Goal: Task Accomplishment & Management: Manage account settings

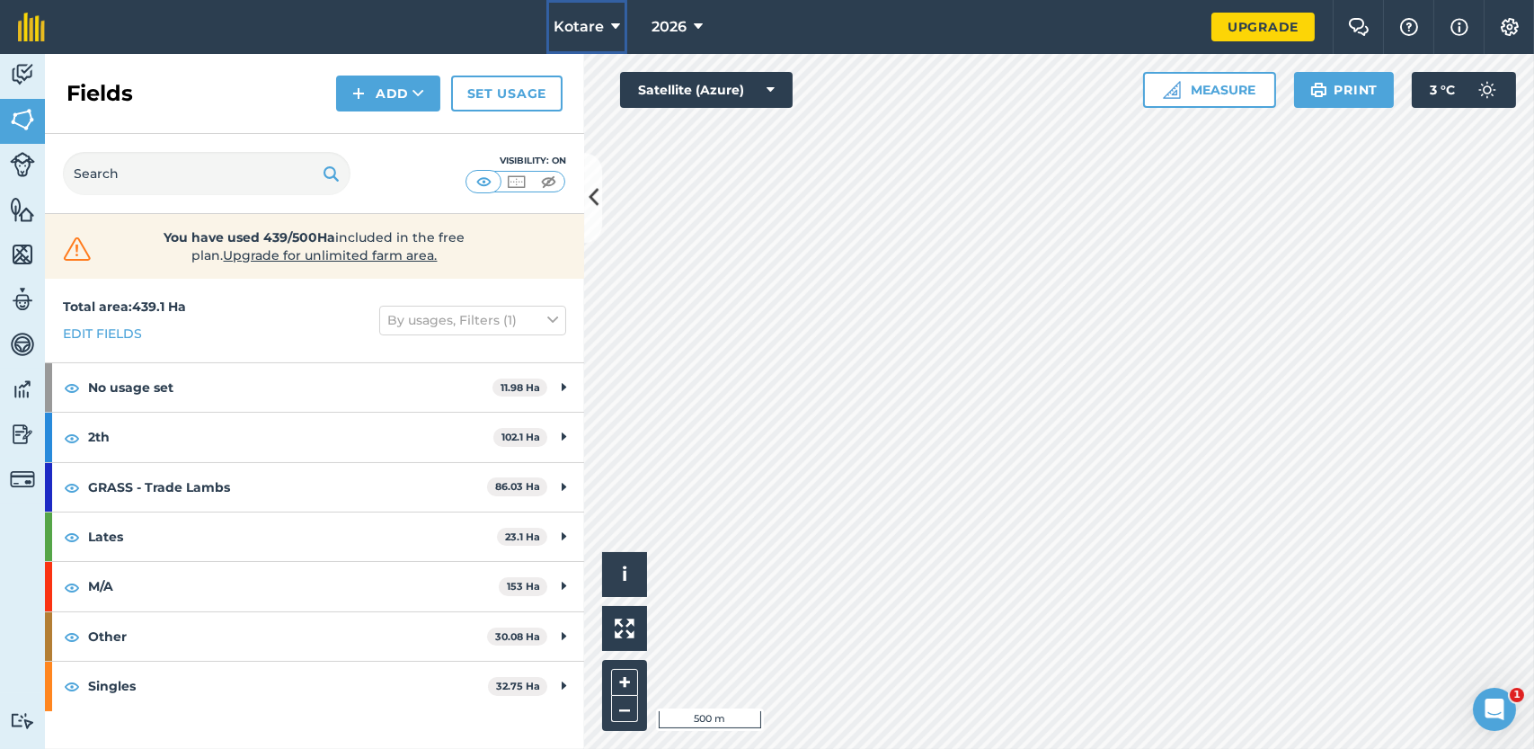
click at [623, 31] on button "Kotare" at bounding box center [586, 27] width 81 height 54
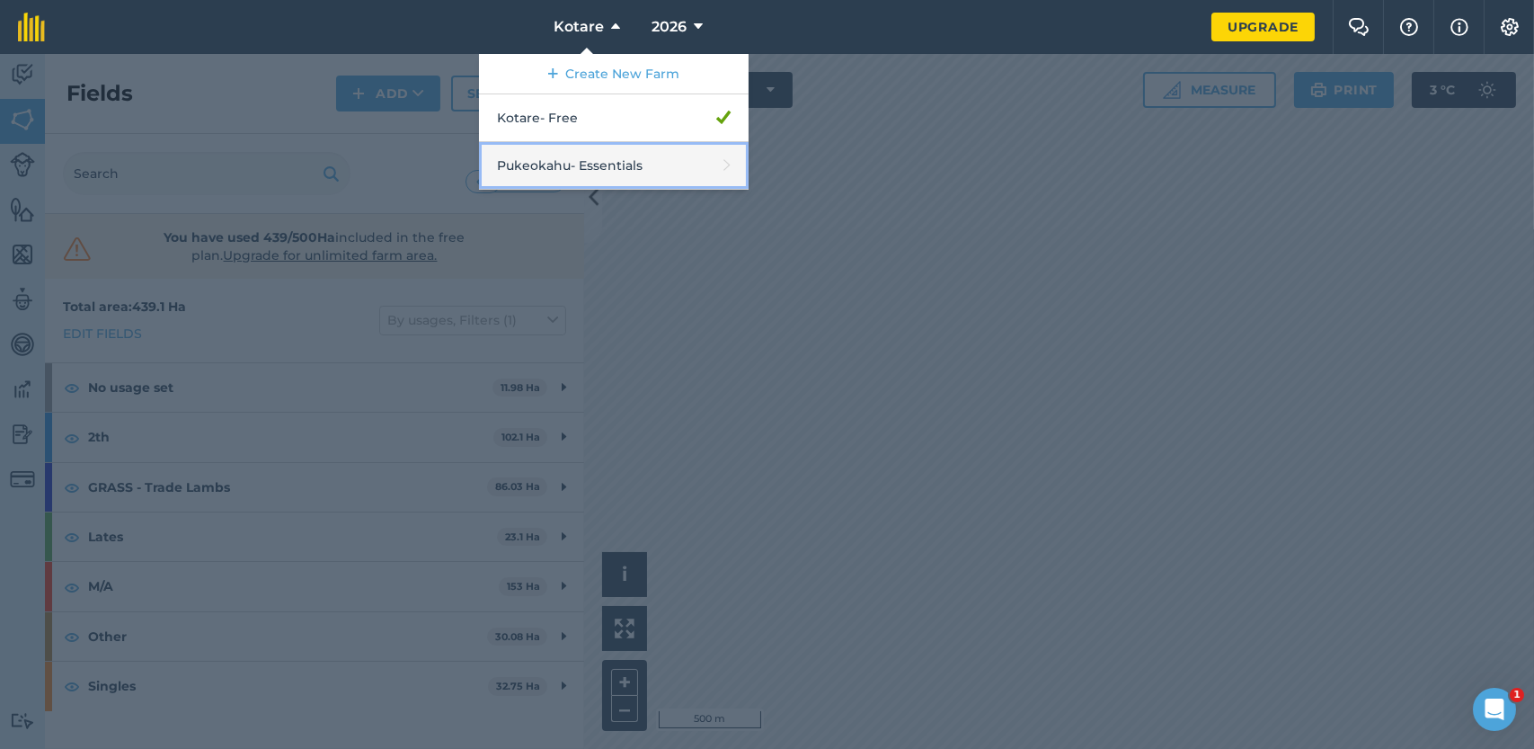
click at [623, 159] on link "Pukeokahu - Essentials" at bounding box center [614, 166] width 270 height 48
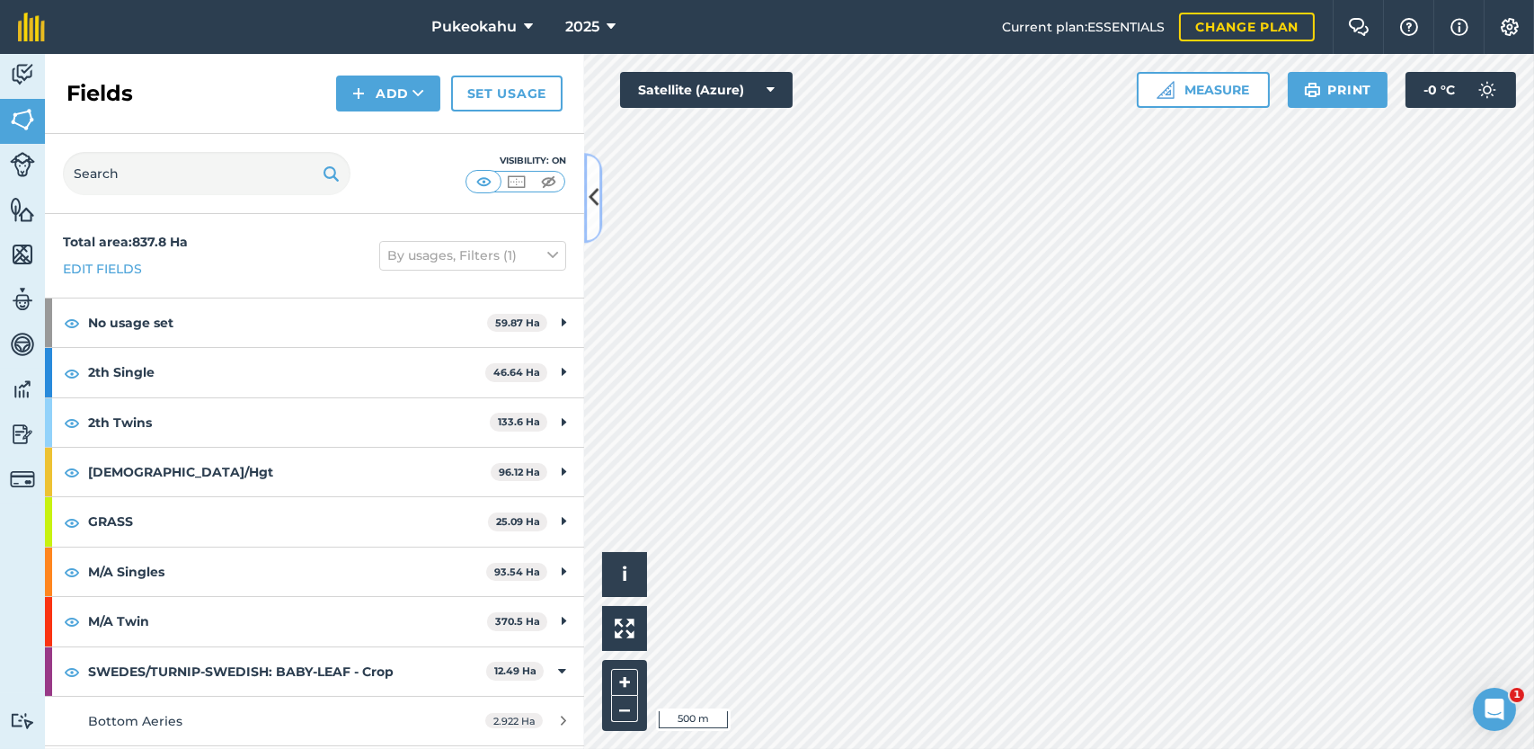
click at [590, 214] on button at bounding box center [593, 198] width 18 height 90
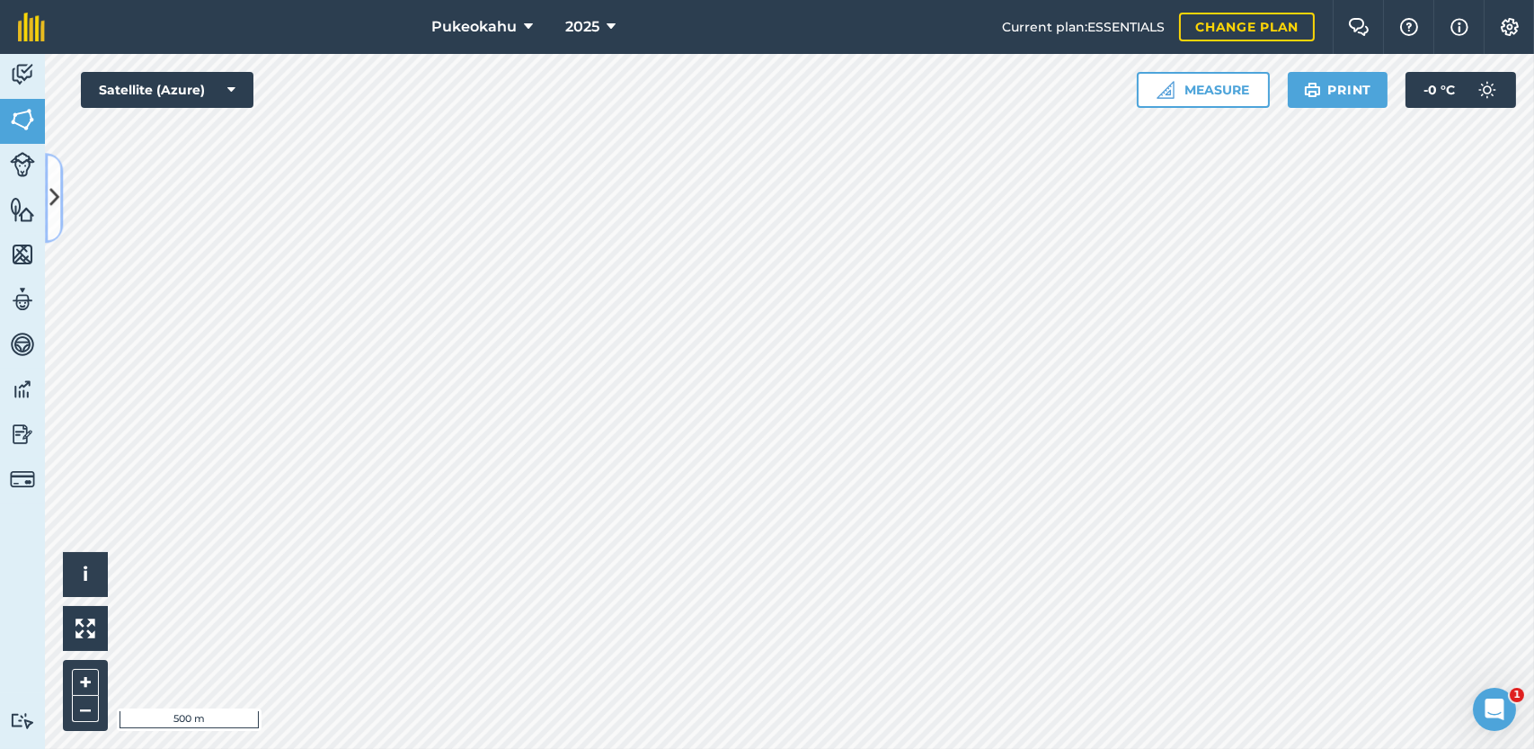
click at [52, 174] on button at bounding box center [54, 198] width 18 height 90
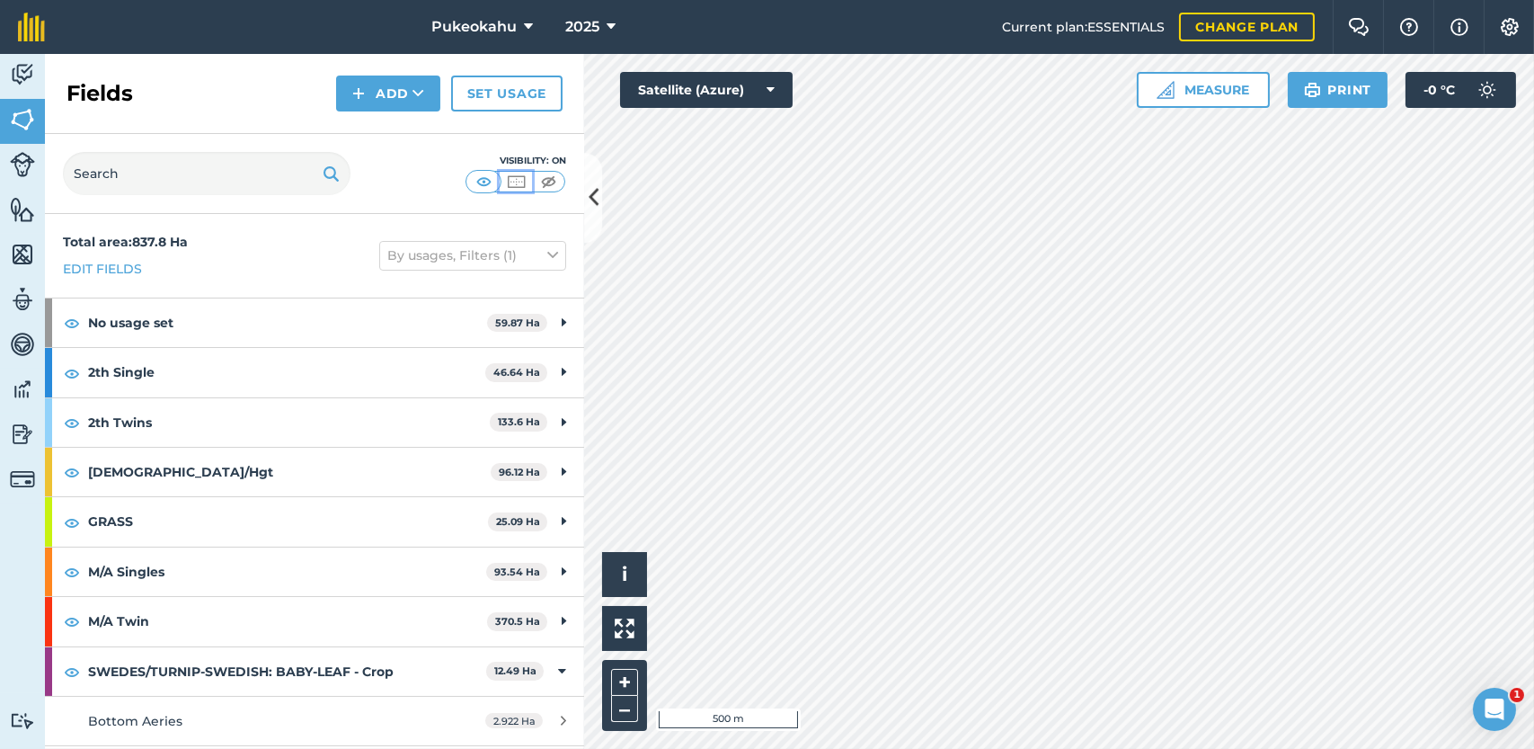
click at [514, 173] on img at bounding box center [516, 182] width 22 height 18
click at [551, 182] on img at bounding box center [548, 182] width 22 height 18
click at [586, 186] on button at bounding box center [593, 198] width 18 height 90
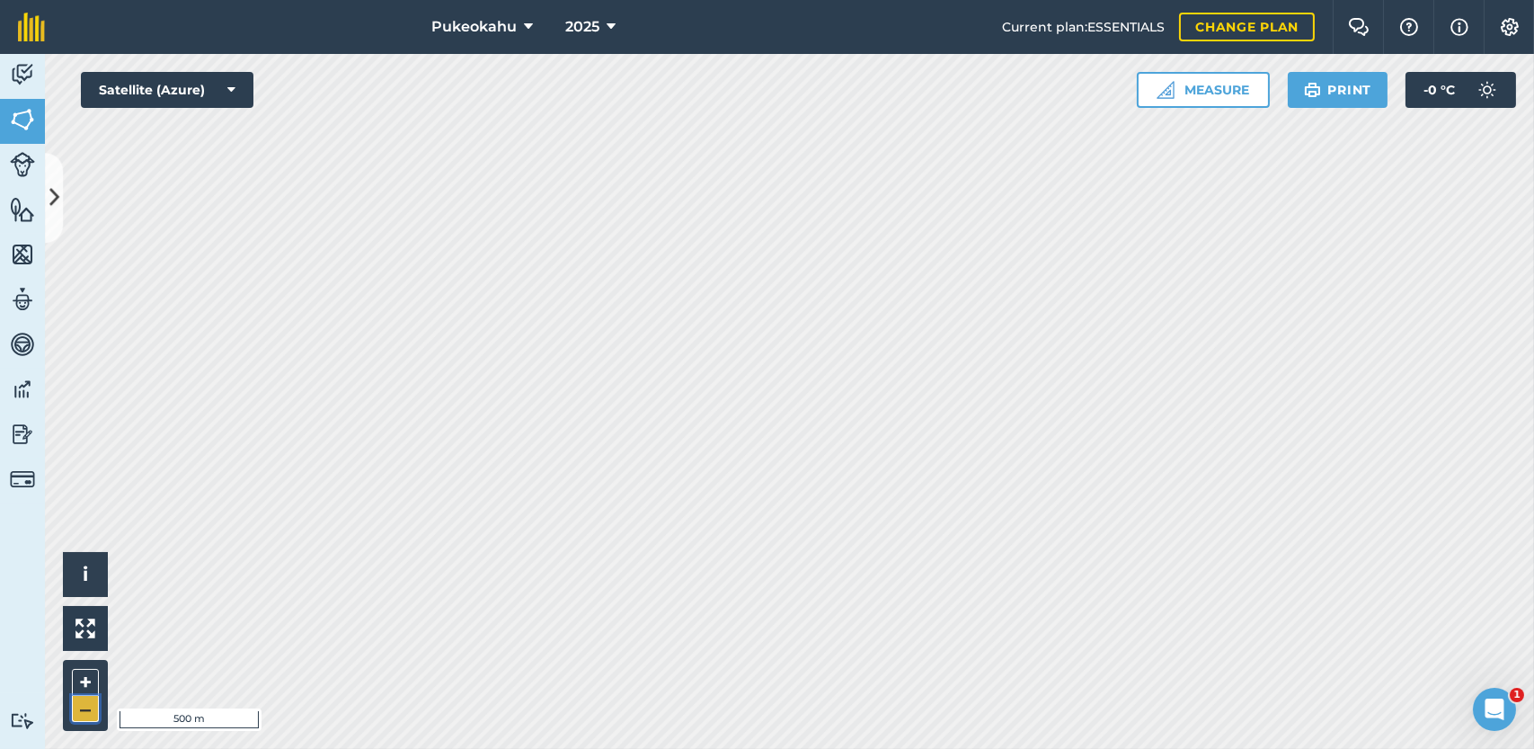
click at [93, 702] on button "–" at bounding box center [85, 709] width 27 height 26
click at [117, 688] on div "Hello i © 2025 TomTom, Microsoft 500 m + –" at bounding box center [789, 401] width 1489 height 695
click at [77, 710] on button "–" at bounding box center [85, 709] width 27 height 26
click at [92, 673] on button "+" at bounding box center [85, 682] width 27 height 27
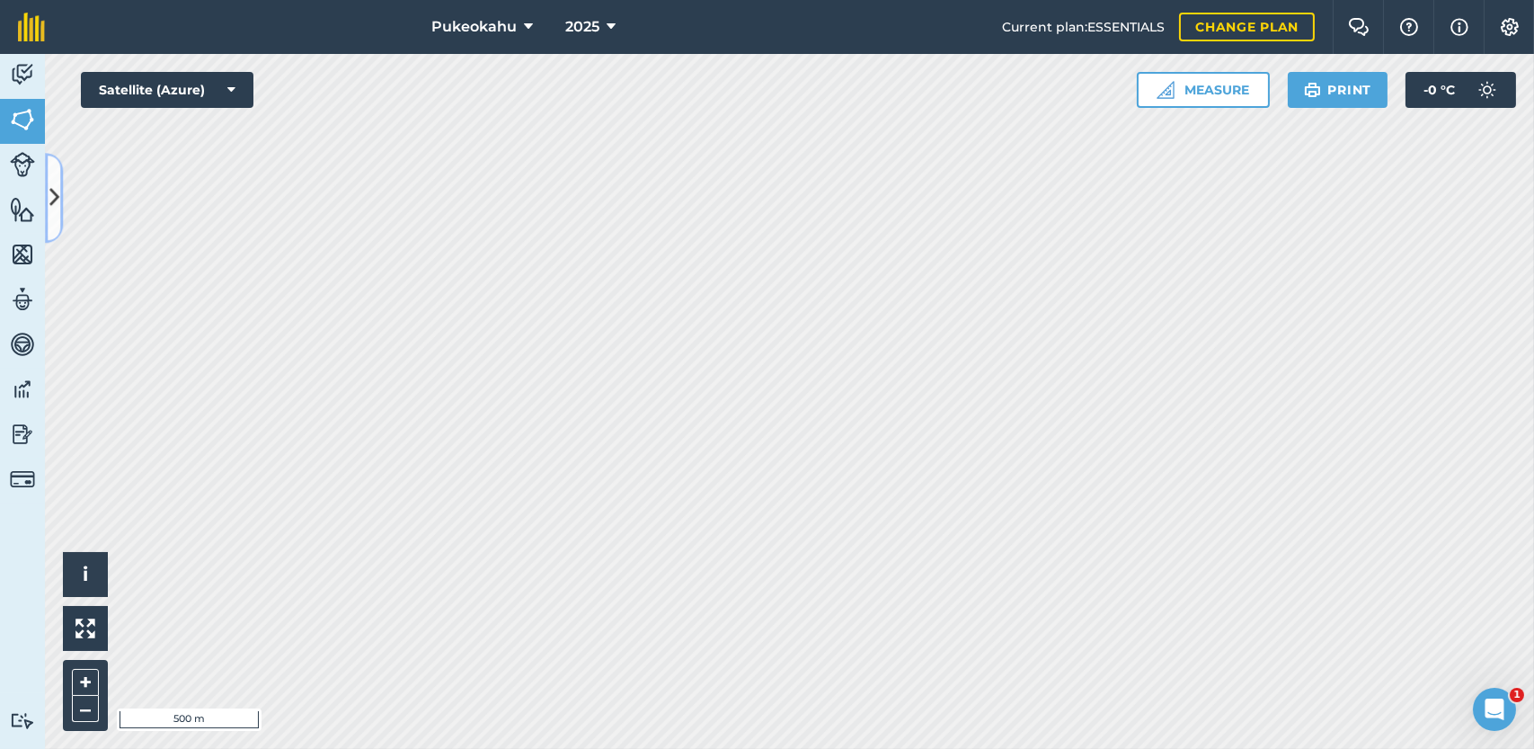
click at [54, 182] on icon at bounding box center [54, 197] width 10 height 31
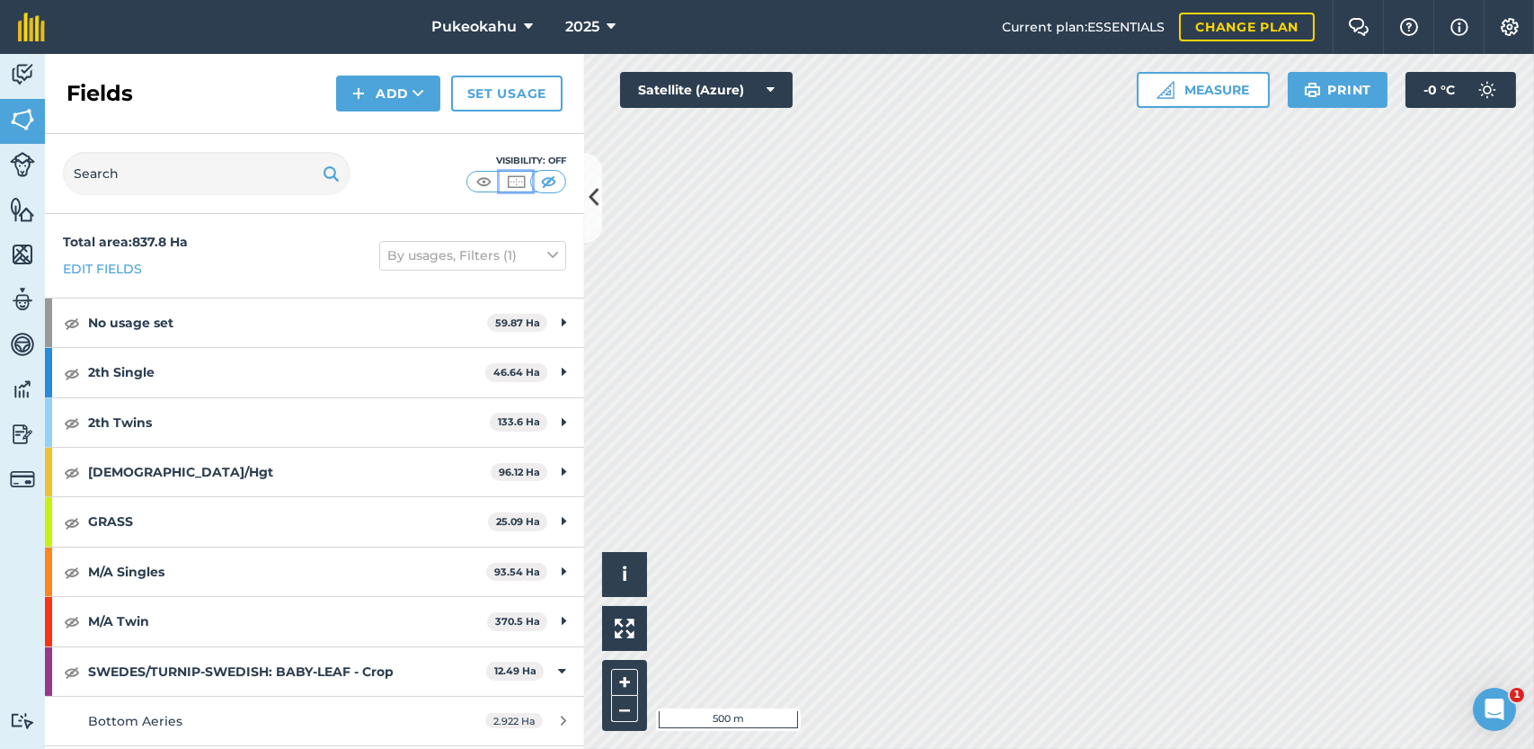
click at [524, 181] on img at bounding box center [516, 182] width 22 height 18
click at [594, 210] on icon at bounding box center [594, 197] width 10 height 31
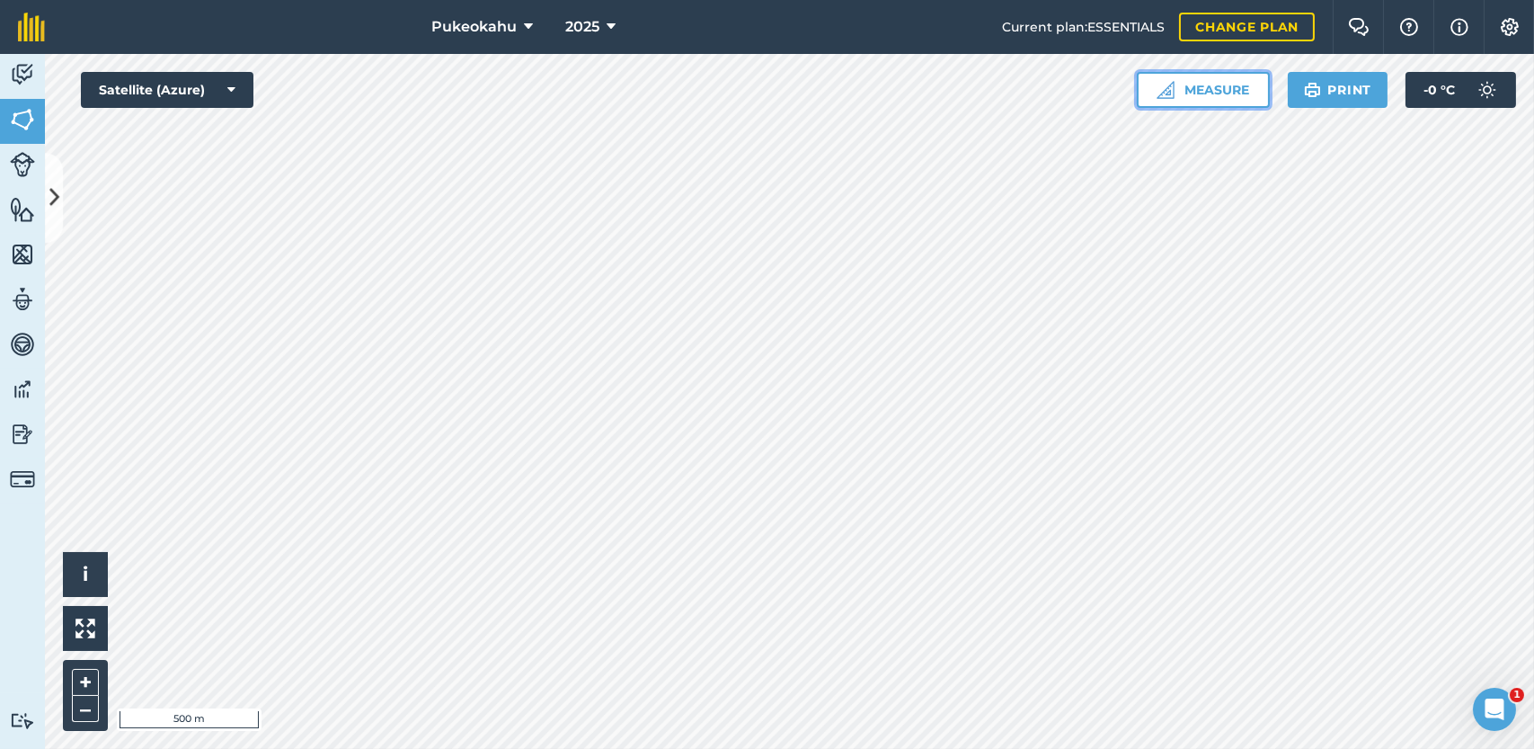
click at [1193, 94] on button "Measure" at bounding box center [1203, 90] width 133 height 36
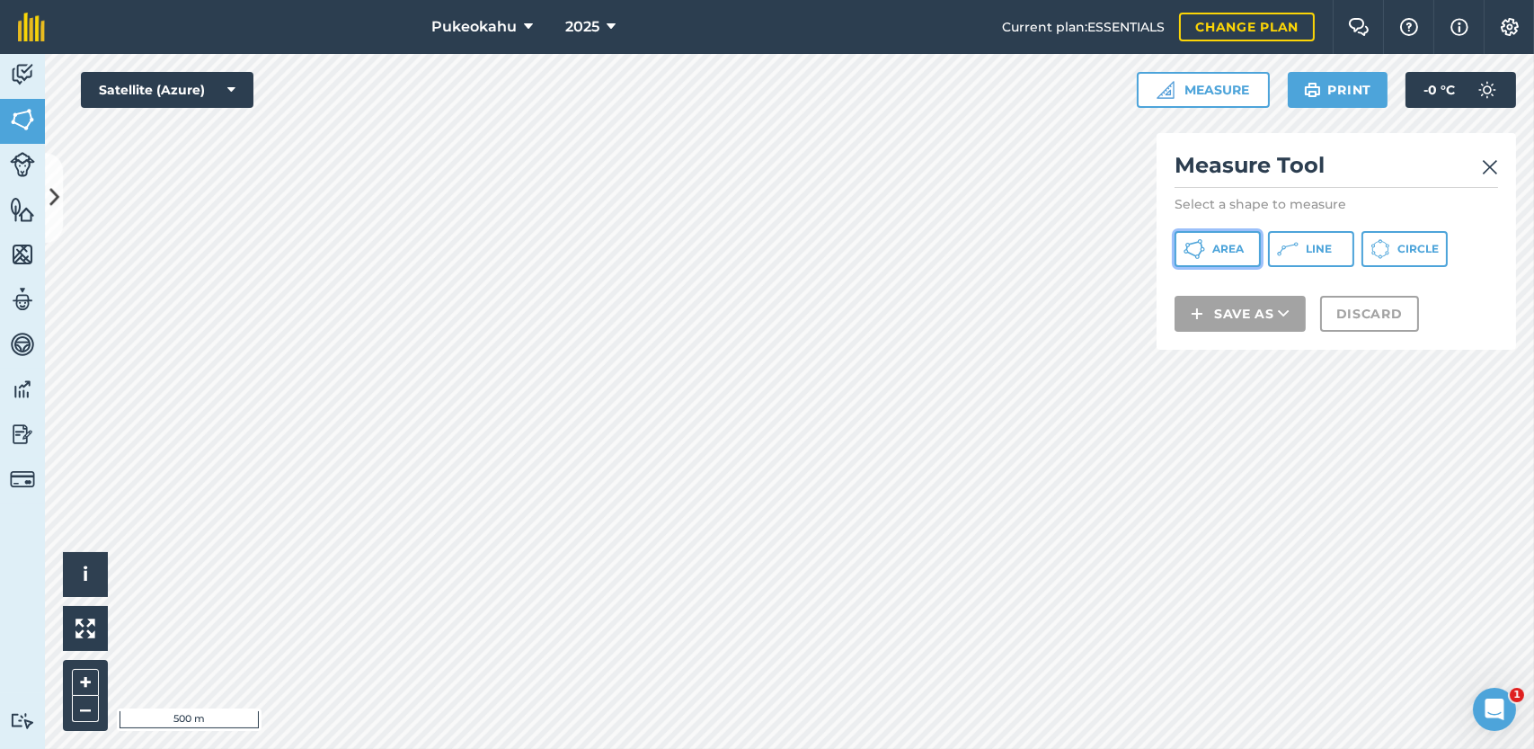
click at [1213, 247] on span "Area" at bounding box center [1227, 249] width 31 height 14
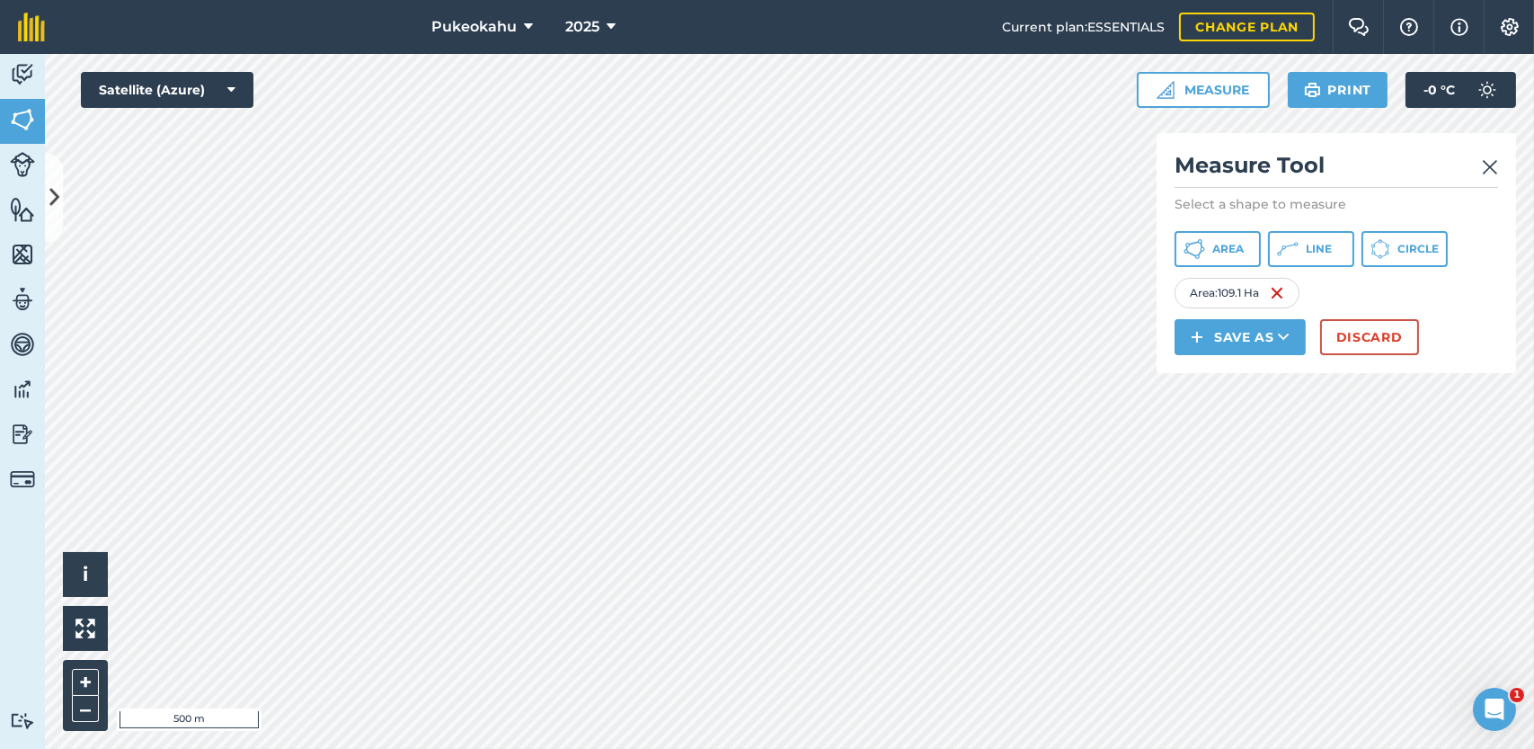
click at [1488, 173] on img at bounding box center [1490, 167] width 16 height 22
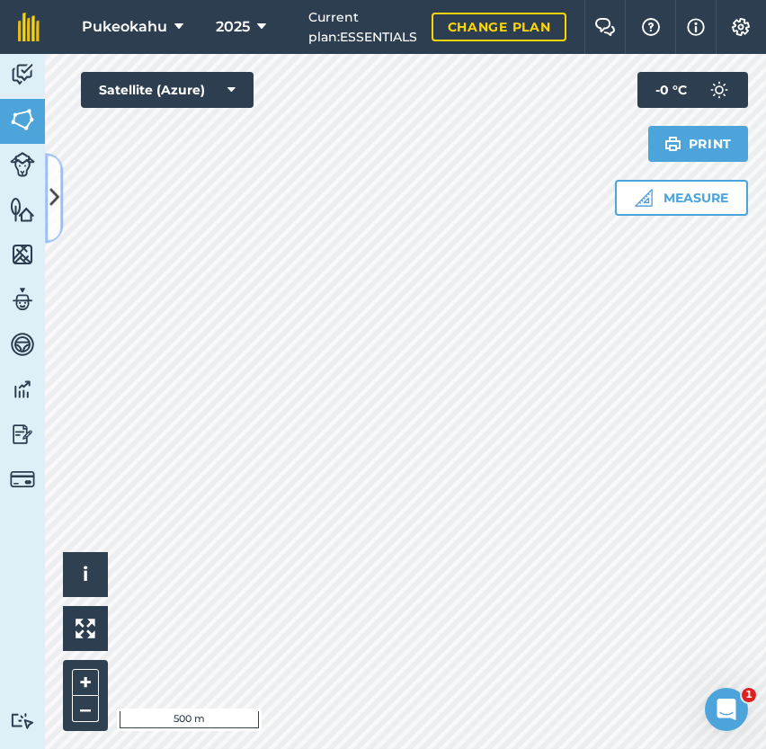
click at [54, 191] on icon at bounding box center [54, 197] width 10 height 31
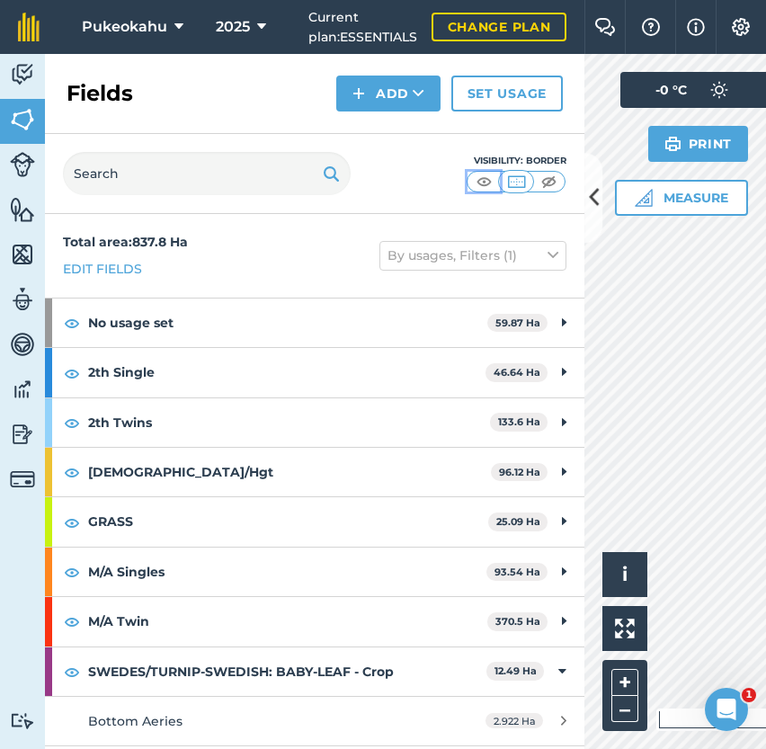
click at [489, 177] on img at bounding box center [484, 182] width 22 height 18
click at [591, 205] on icon at bounding box center [594, 197] width 10 height 31
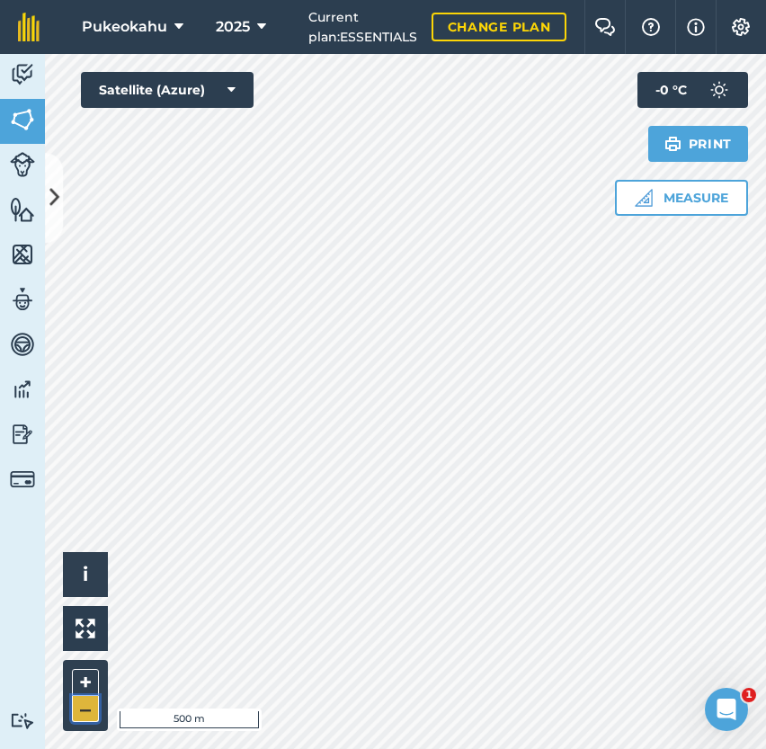
click at [88, 717] on button "–" at bounding box center [85, 709] width 27 height 26
click at [97, 684] on button "+" at bounding box center [85, 682] width 27 height 27
click at [85, 715] on button "–" at bounding box center [85, 709] width 27 height 26
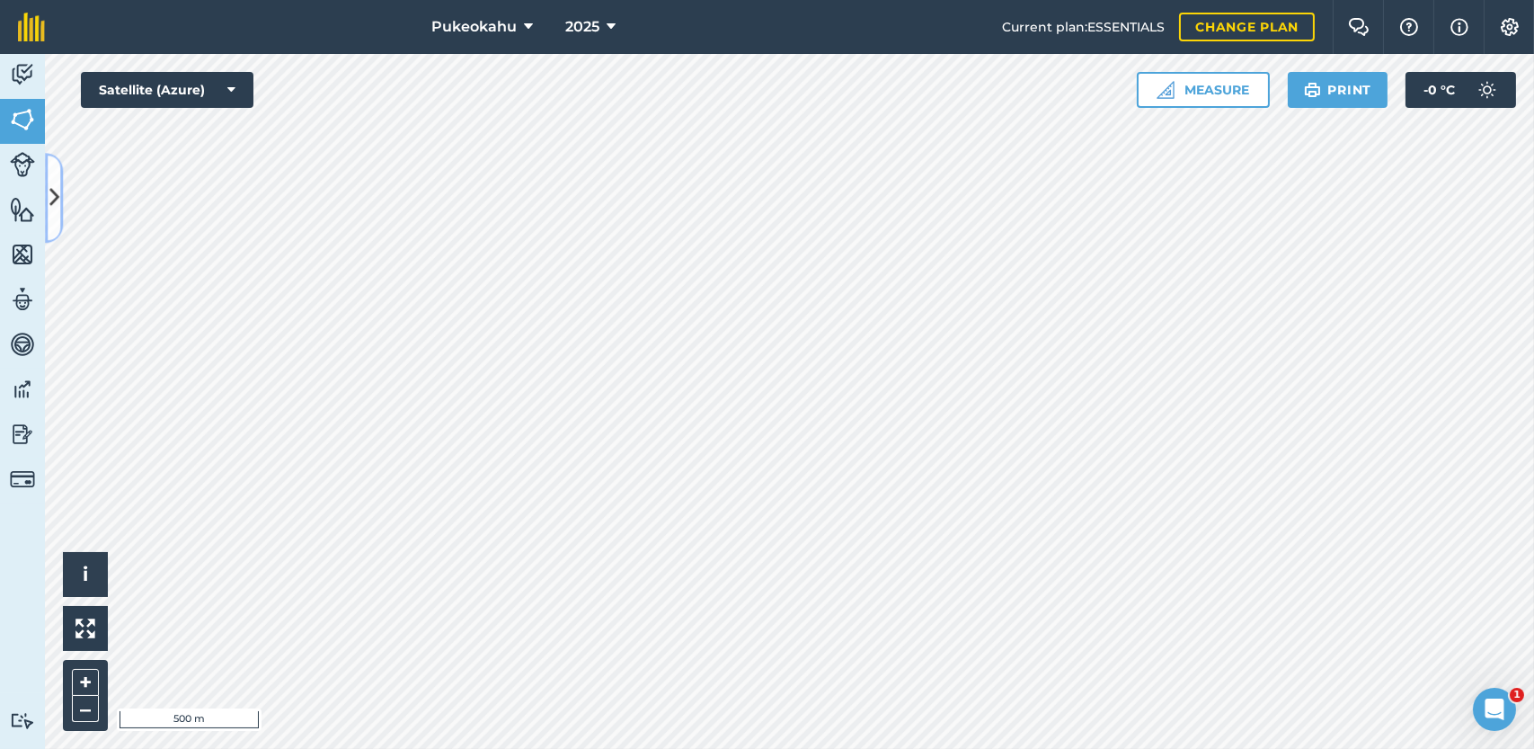
click at [56, 196] on icon at bounding box center [54, 197] width 10 height 31
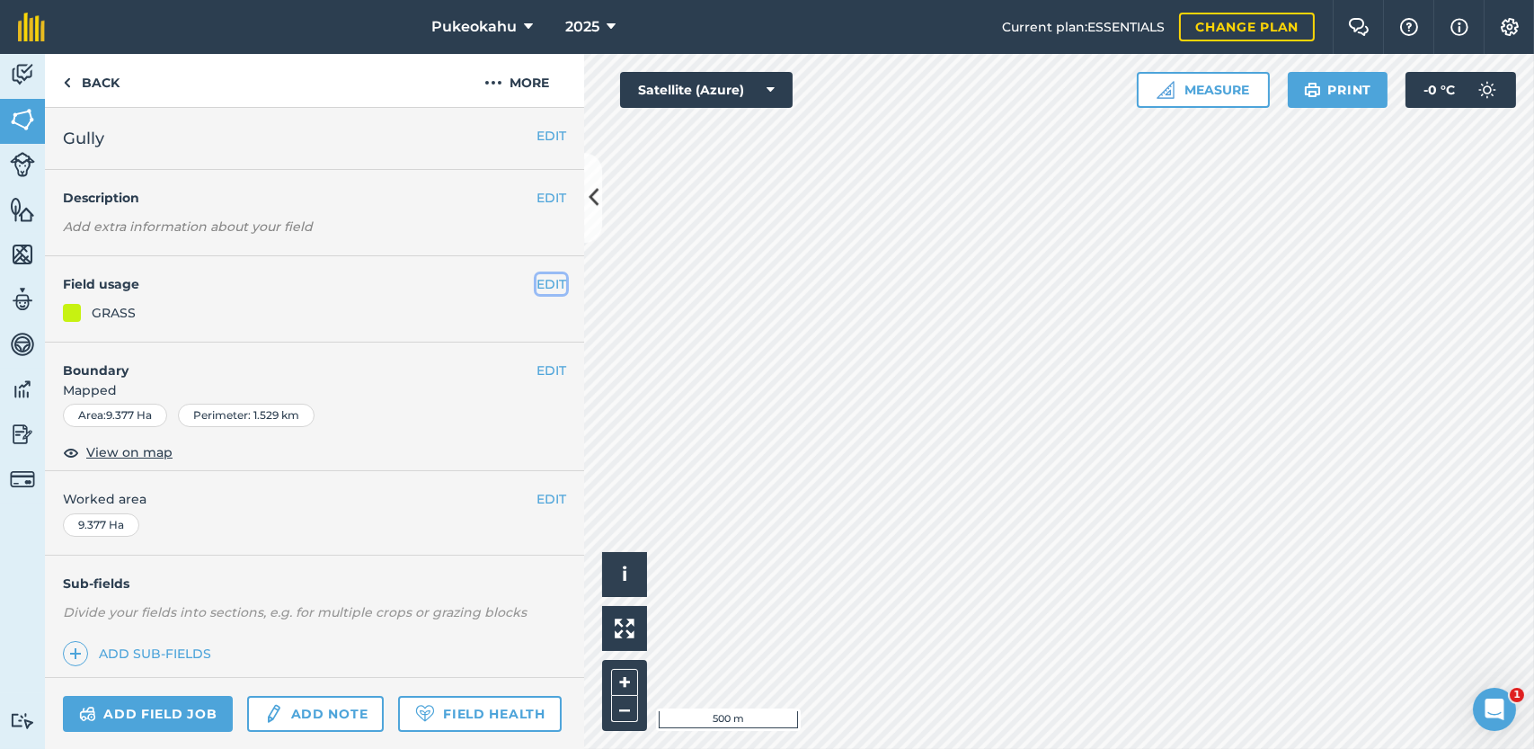
click at [544, 282] on button "EDIT" at bounding box center [552, 284] width 30 height 20
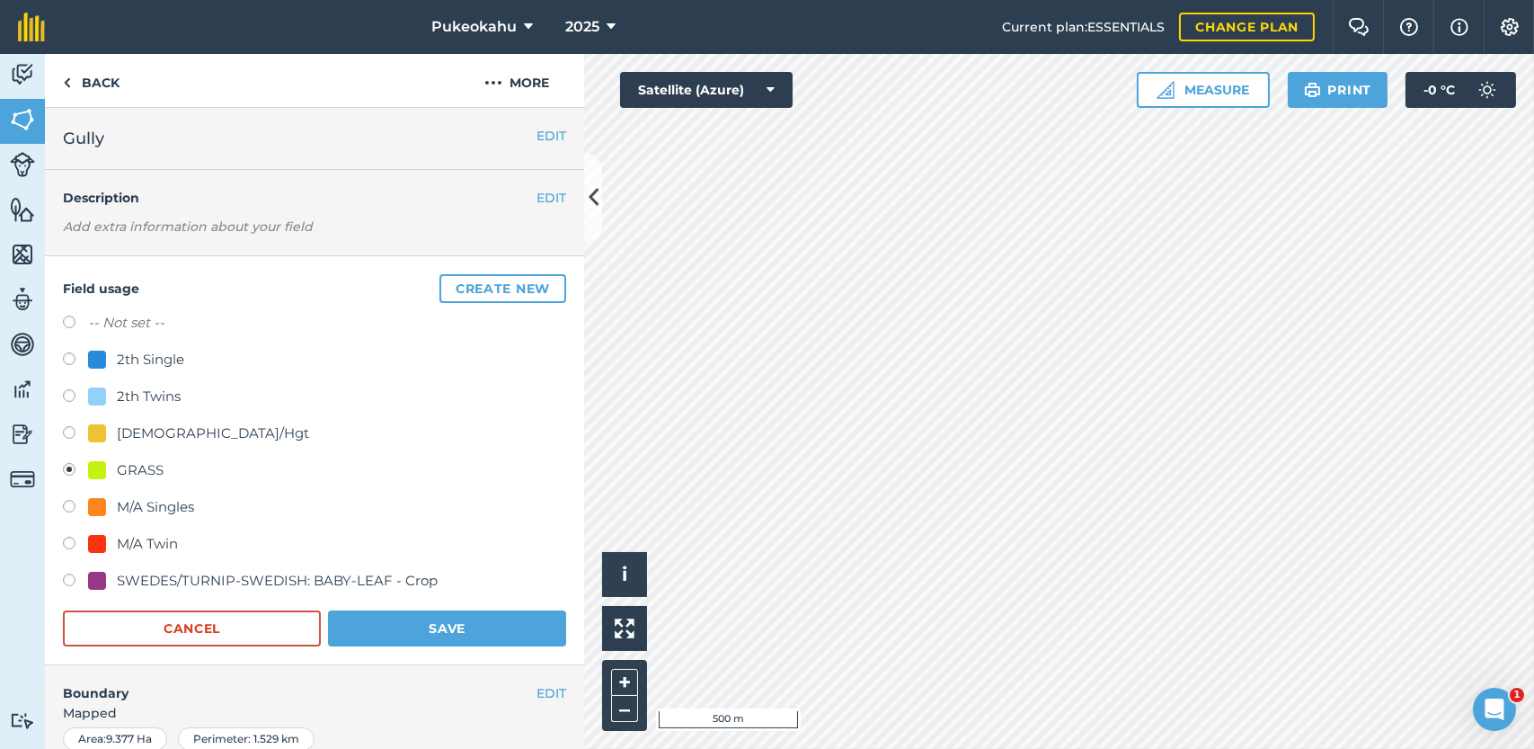
click at [76, 544] on label at bounding box center [75, 546] width 25 height 18
radio input "true"
radio input "false"
click at [402, 631] on button "Save" at bounding box center [447, 628] width 238 height 36
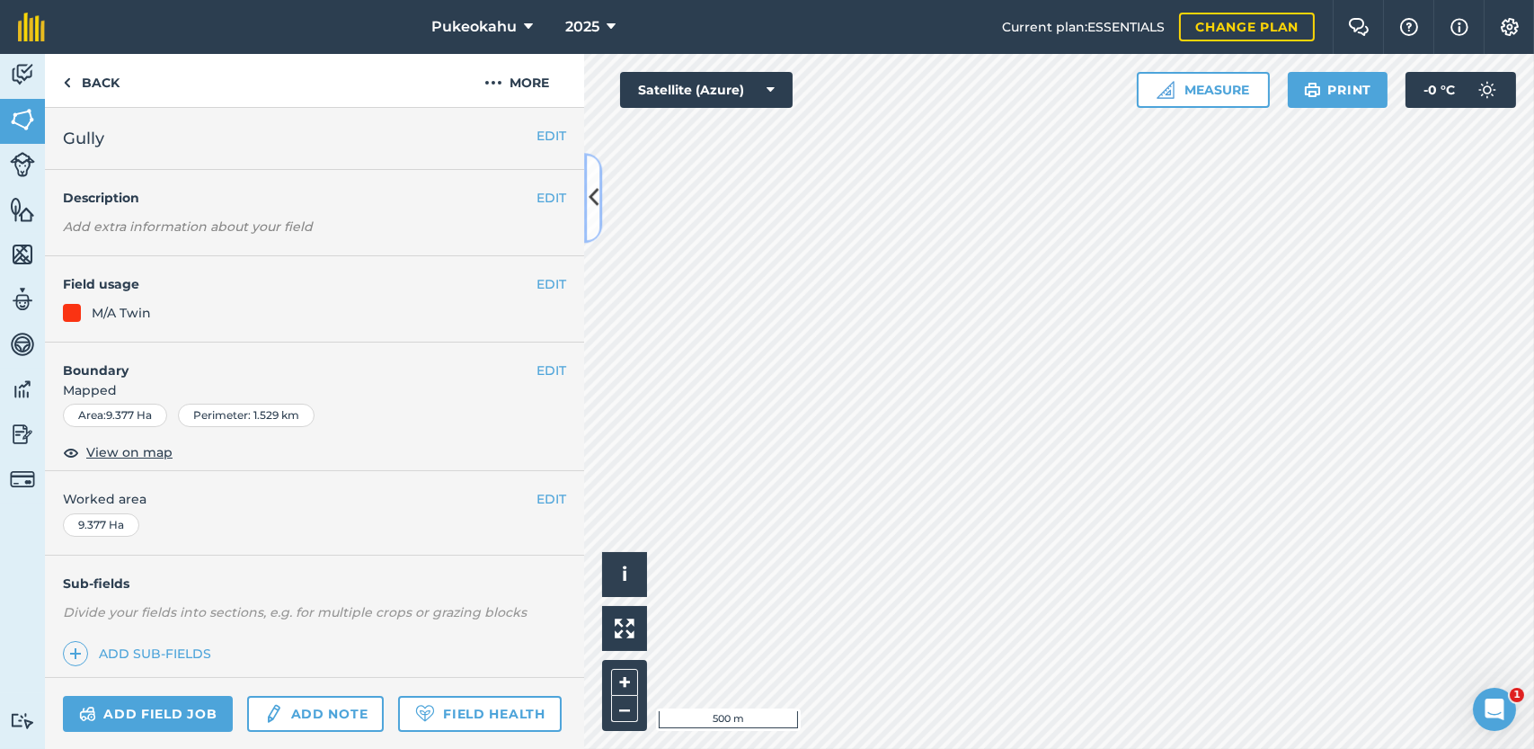
click at [590, 210] on icon at bounding box center [594, 197] width 10 height 31
